Goal: Entertainment & Leisure: Consume media (video, audio)

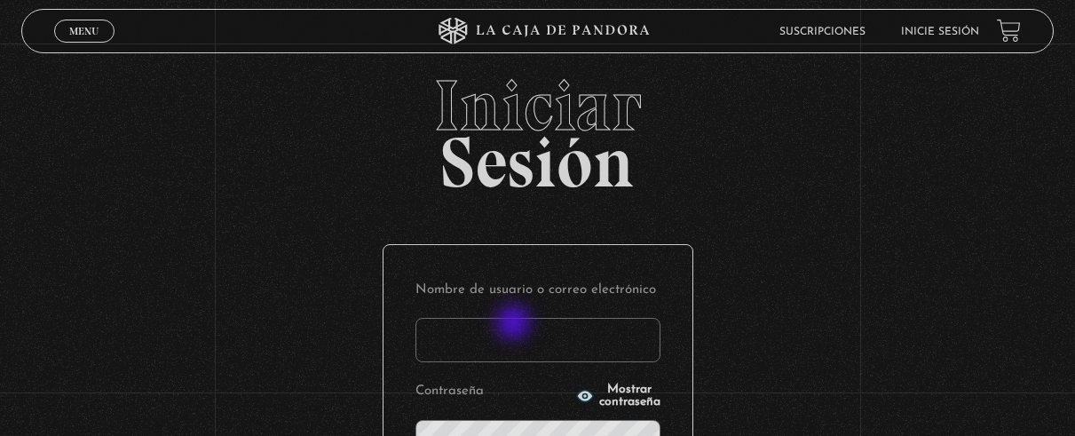
click at [514, 337] on input "Nombre de usuario o correo electrónico" at bounding box center [537, 340] width 245 height 44
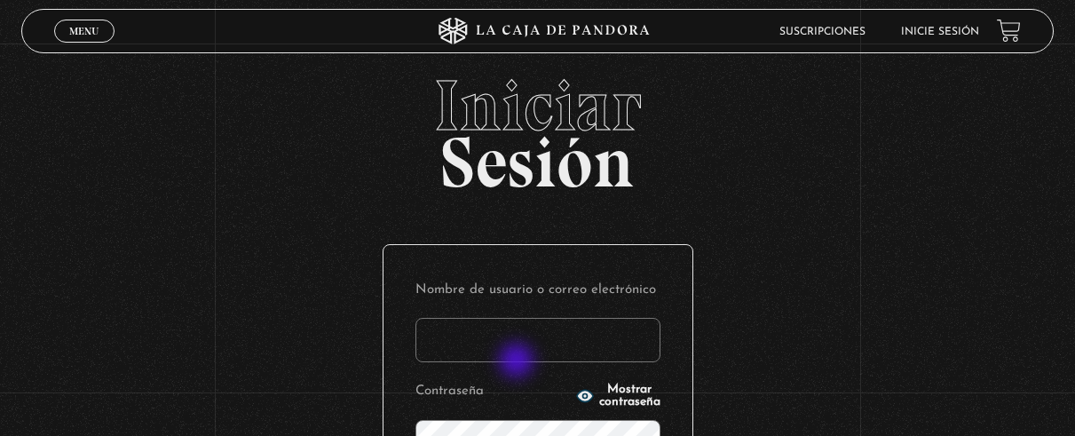
type input "dpporras"
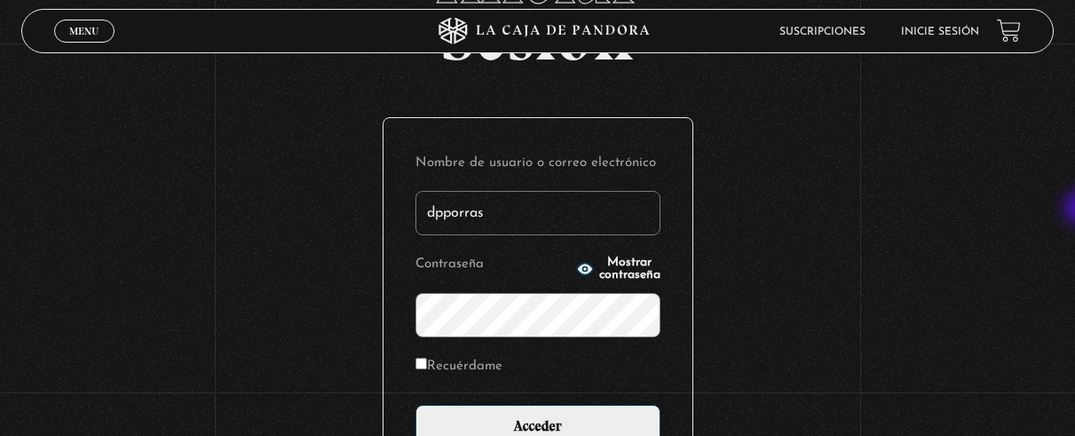
scroll to position [146, 0]
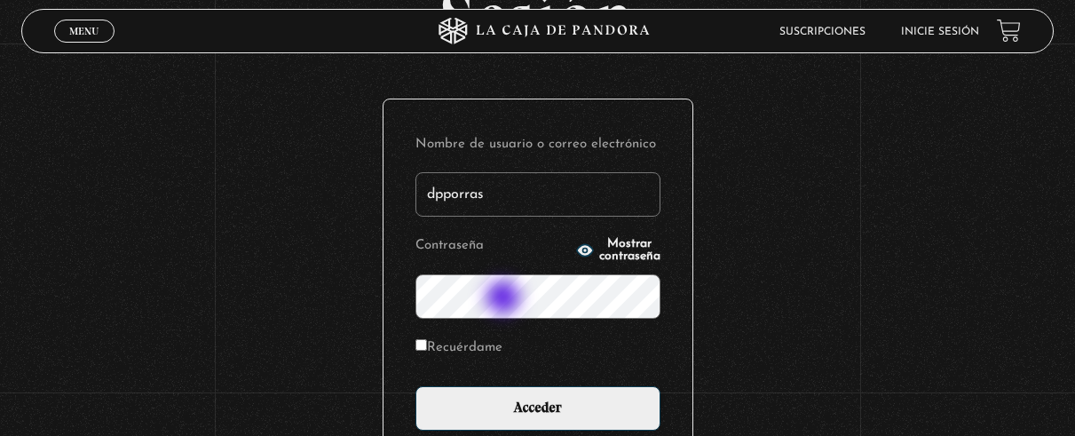
click at [415, 386] on input "Acceder" at bounding box center [537, 408] width 245 height 44
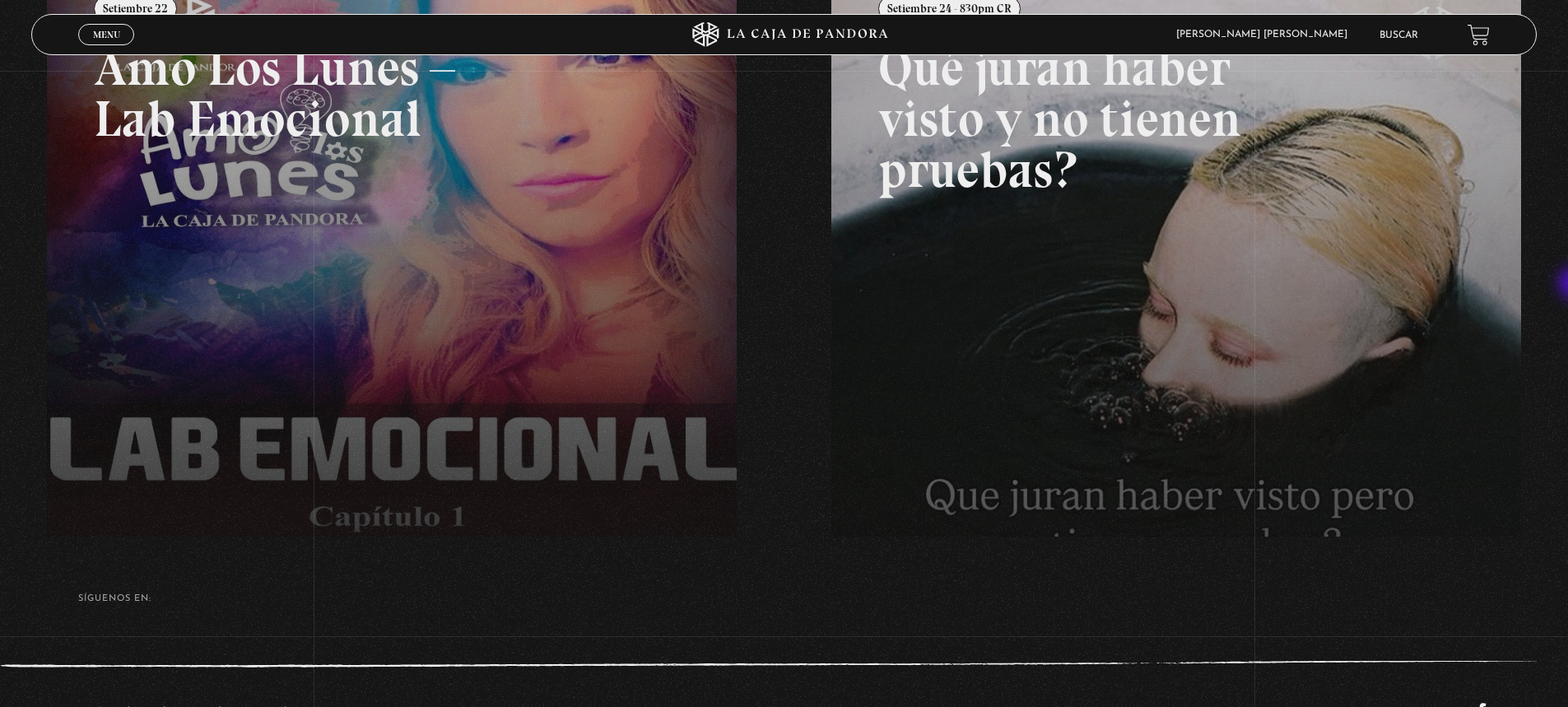
scroll to position [292, 0]
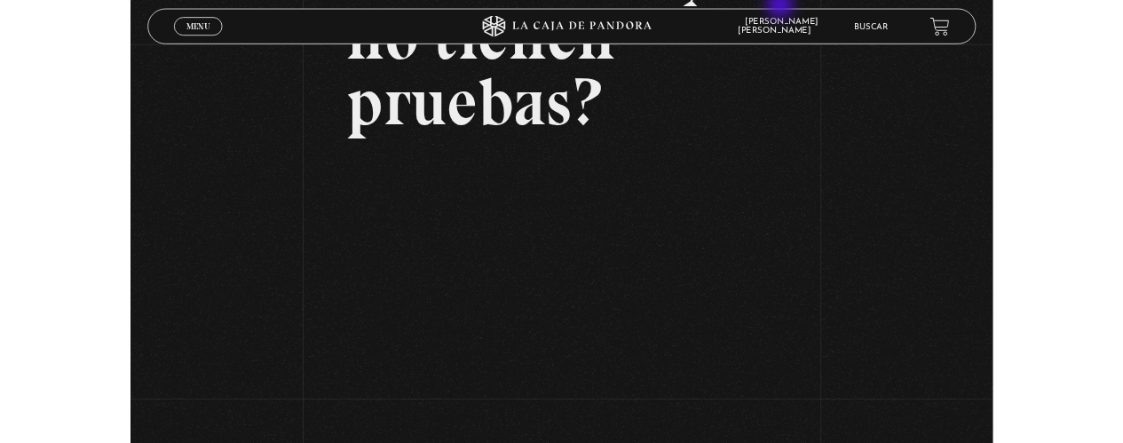
scroll to position [304, 0]
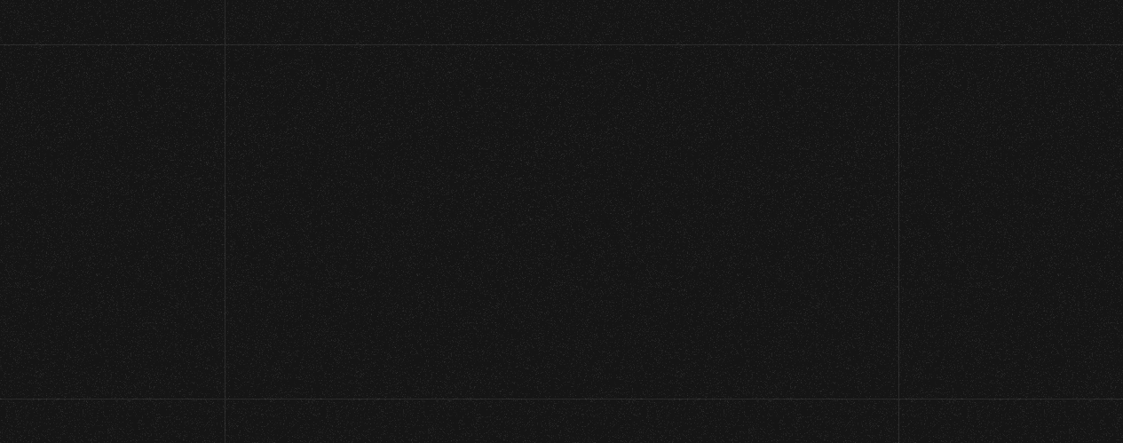
scroll to position [275, 0]
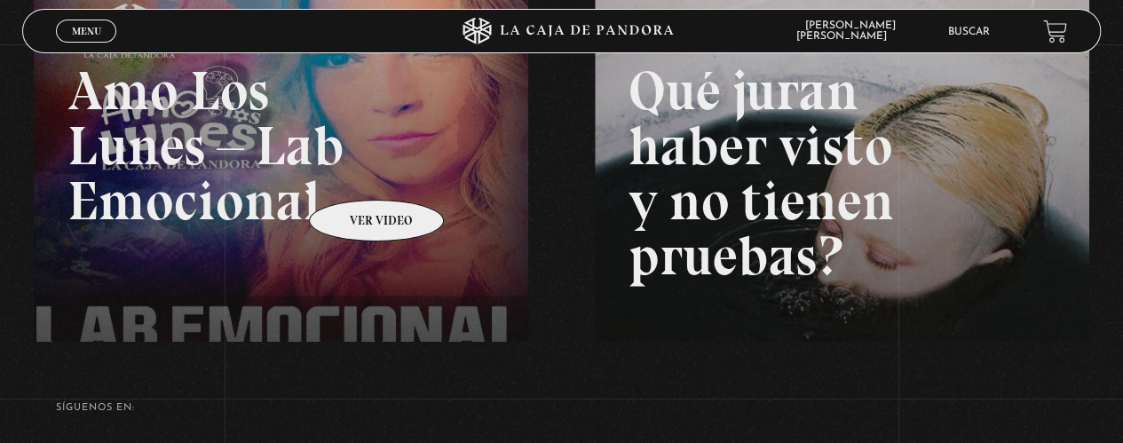
click at [353, 173] on link at bounding box center [595, 208] width 1123 height 443
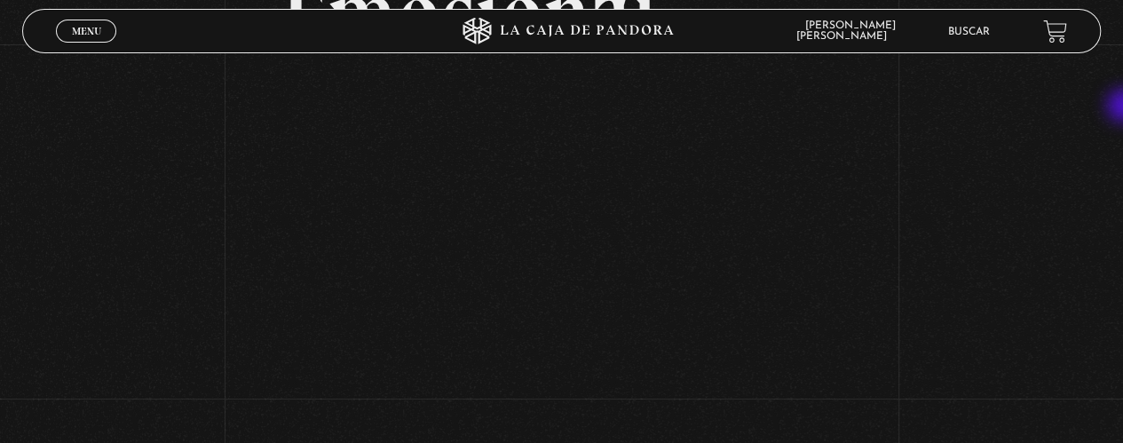
scroll to position [324, 0]
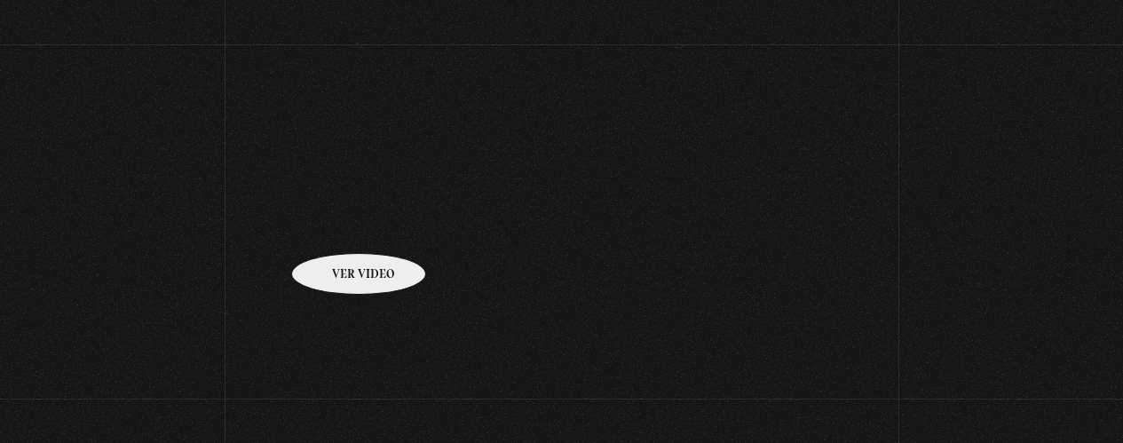
scroll to position [275, 0]
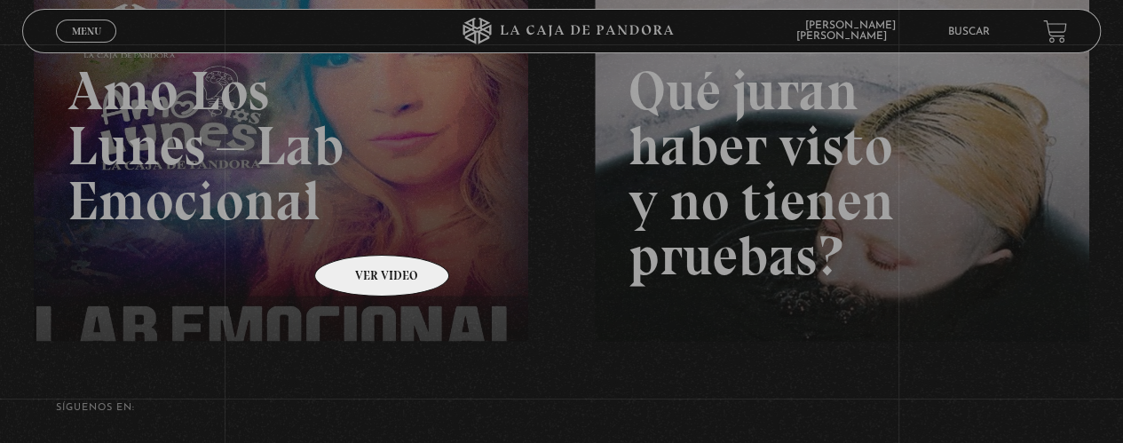
click at [359, 228] on link at bounding box center [595, 208] width 1123 height 443
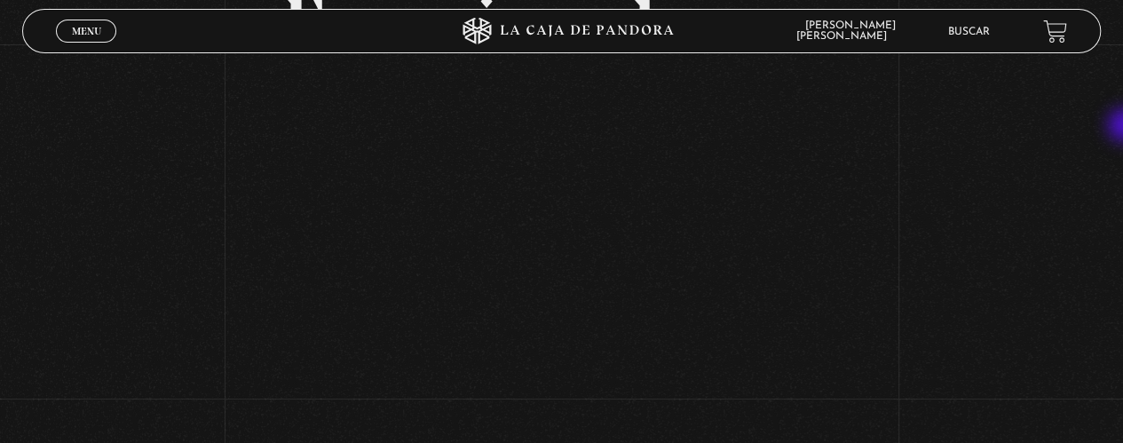
scroll to position [309, 0]
